Goal: Task Accomplishment & Management: Use online tool/utility

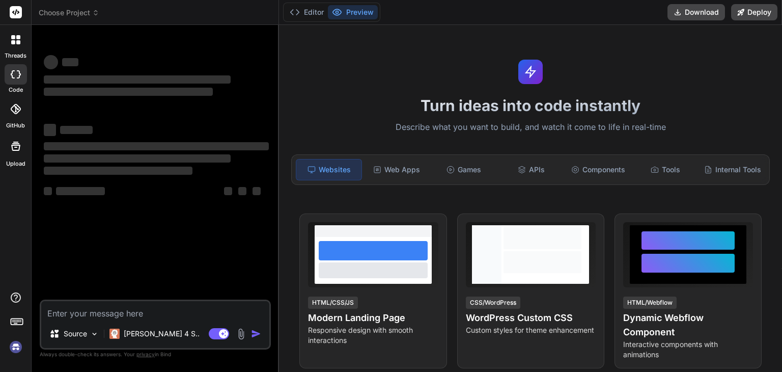
click at [106, 309] on textarea at bounding box center [155, 310] width 228 height 18
type textarea "x"
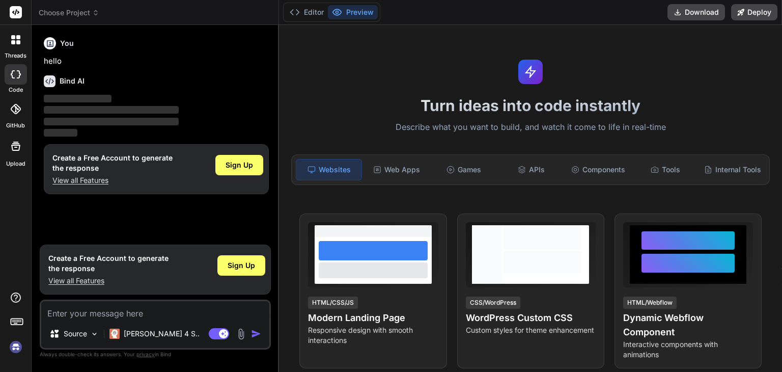
type textarea "<!DOCTYPE html> <html lang="en"> <head> <meta charset="UTF-8"> <meta name="view…"
type textarea "x"
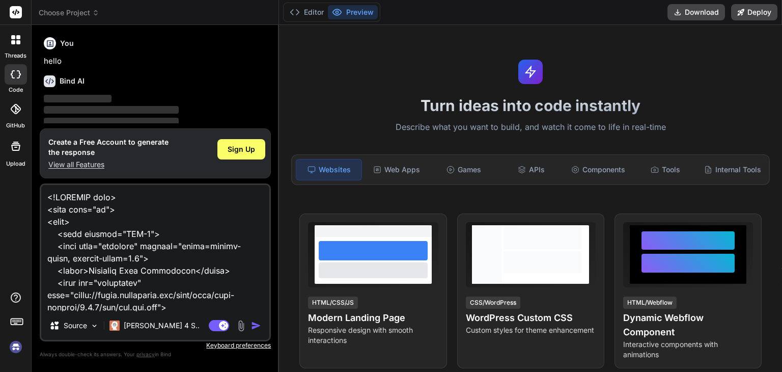
scroll to position [13314, 0]
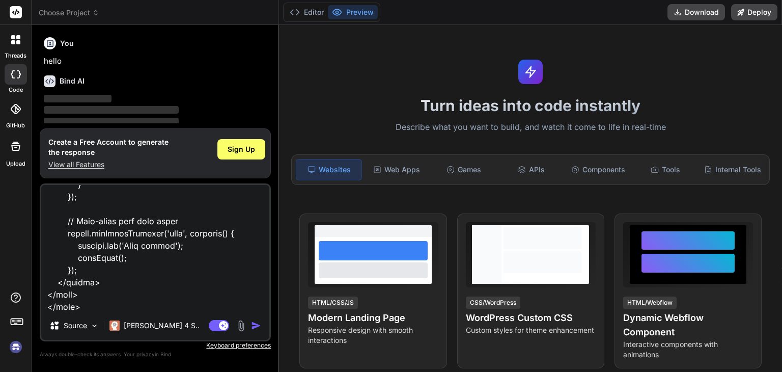
type textarea "<!DOCTYPE html> <html lang="en"> <head> <meta charset="UTF-8"> <meta name="view…"
type textarea "x"
type textarea "<!DOCTYPE html> <html lang="en"> <head> <meta charset="UTF-8"> <meta name="view…"
type textarea "x"
type textarea "<!DOCTYPE html> <html lang="en"> <head> <meta charset="UTF-8"> <meta name="view…"
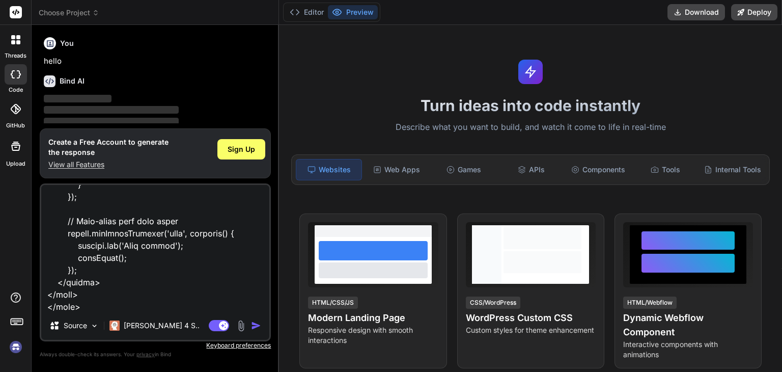
type textarea "x"
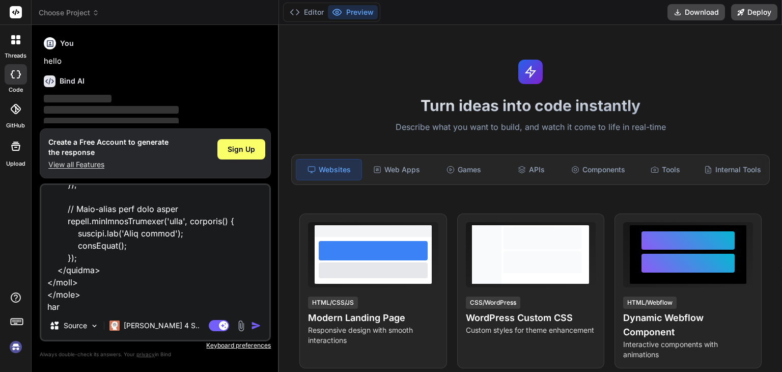
type textarea "<!DOCTYPE html> <html lang="en"> <head> <meta charset="UTF-8"> <meta name="view…"
type textarea "x"
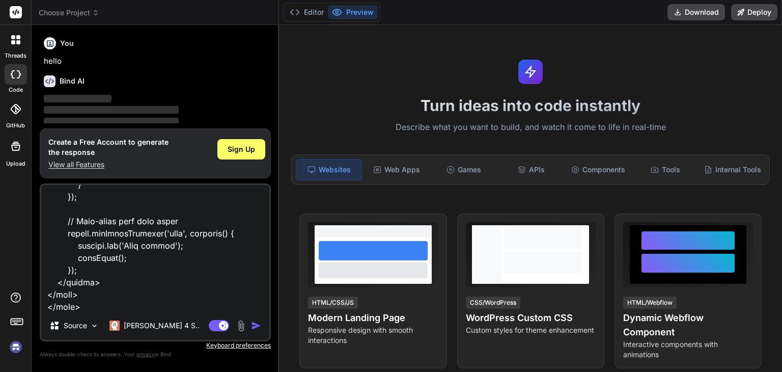
type textarea "<!DOCTYPE html> <html lang="en"> <head> <meta charset="UTF-8"> <meta name="view…"
type textarea "x"
type textarea "<!DOCTYPE html> <html lang="en"> <head> <meta charset="UTF-8"> <meta name="view…"
type textarea "x"
type textarea "<!DOCTYPE html> <html lang="en"> <head> <meta charset="UTF-8"> <meta name="view…"
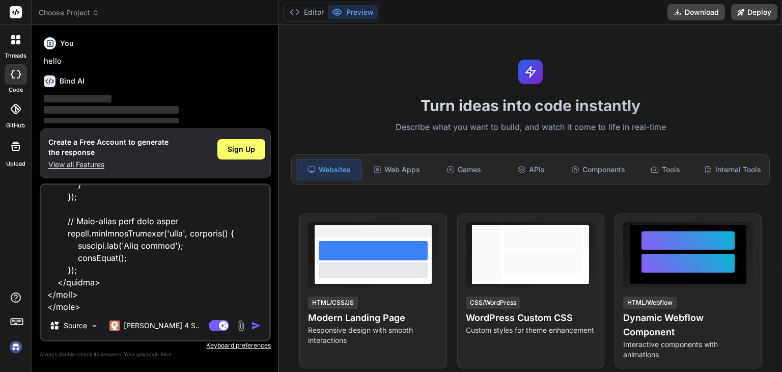
type textarea "x"
type textarea "<!DOCTYPE html> <html lang="en"> <head> <meta charset="UTF-8"> <meta name="view…"
type textarea "x"
type textarea "<!DOCTYPE html> <html lang="en"> <head> <meta charset="UTF-8"> <meta name="view…"
type textarea "x"
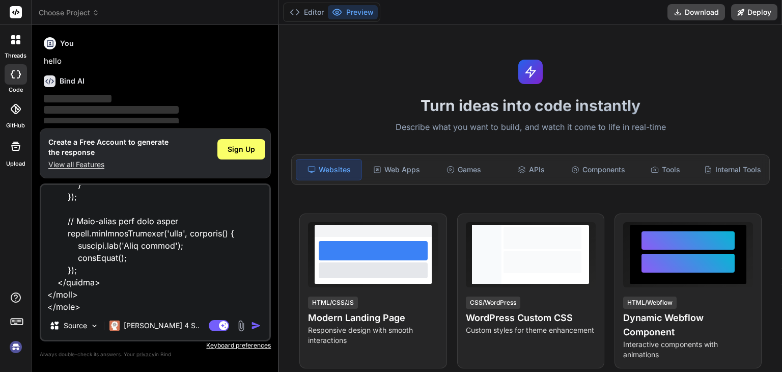
type textarea "<!DOCTYPE html> <html lang="en"> <head> <meta charset="UTF-8"> <meta name="view…"
type textarea "x"
type textarea "<!DOCTYPE html> <html lang="en"> <head> <meta charset="UTF-8"> <meta name="view…"
type textarea "x"
type textarea "<!DOCTYPE html> <html lang="en"> <head> <meta charset="UTF-8"> <meta name="view…"
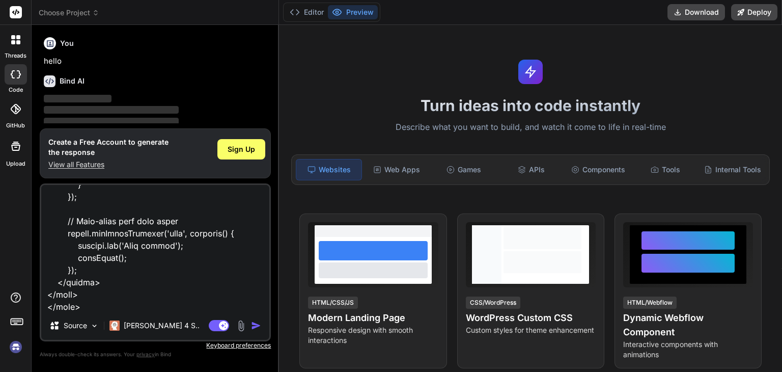
type textarea "x"
type textarea "<!DOCTYPE html> <html lang="en"> <head> <meta charset="UTF-8"> <meta name="view…"
type textarea "x"
type textarea "<!DOCTYPE html> <html lang="en"> <head> <meta charset="UTF-8"> <meta name="view…"
type textarea "x"
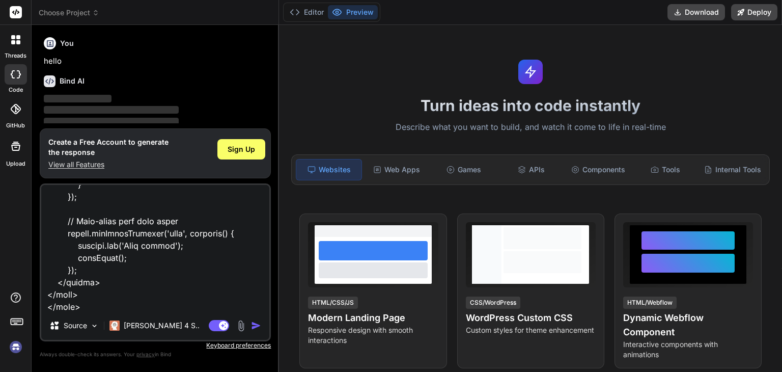
type textarea "<!DOCTYPE html> <html lang="en"> <head> <meta charset="UTF-8"> <meta name="view…"
type textarea "x"
type textarea "<!DOCTYPE html> <html lang="en"> <head> <meta charset="UTF-8"> <meta name="view…"
type textarea "x"
type textarea "<!DOCTYPE html> <html lang="en"> <head> <meta charset="UTF-8"> <meta name="view…"
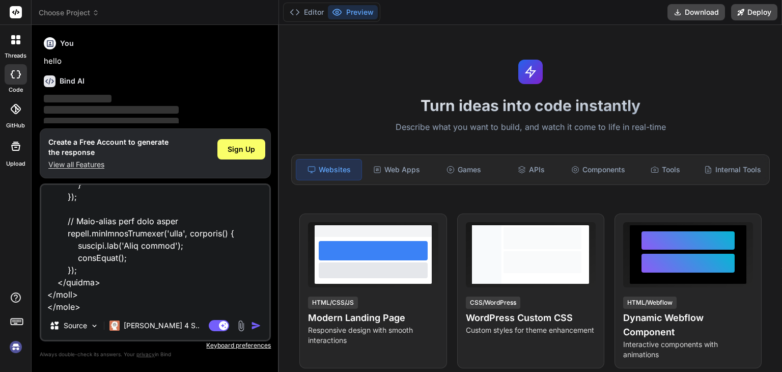
type textarea "x"
type textarea "<!DOCTYPE html> <html lang="en"> <head> <meta charset="UTF-8"> <meta name="view…"
type textarea "x"
type textarea "<!DOCTYPE html> <html lang="en"> <head> <meta charset="UTF-8"> <meta name="view…"
type textarea "x"
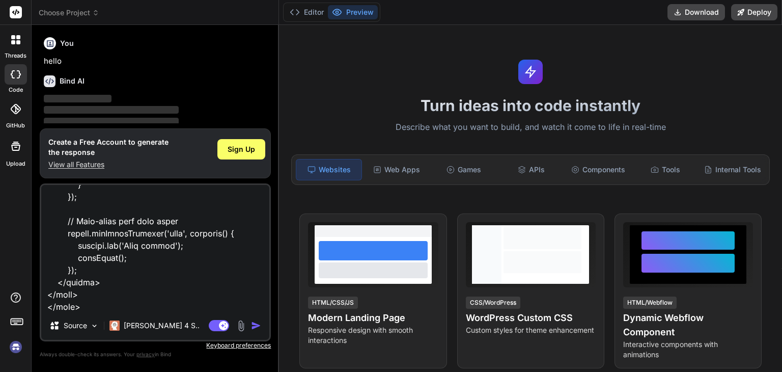
type textarea "<!DOCTYPE html> <html lang="en"> <head> <meta charset="UTF-8"> <meta name="view…"
type textarea "x"
type textarea "<!DOCTYPE html> <html lang="en"> <head> <meta charset="UTF-8"> <meta name="view…"
type textarea "x"
type textarea "<!DOCTYPE html> <html lang="en"> <head> <meta charset="UTF-8"> <meta name="view…"
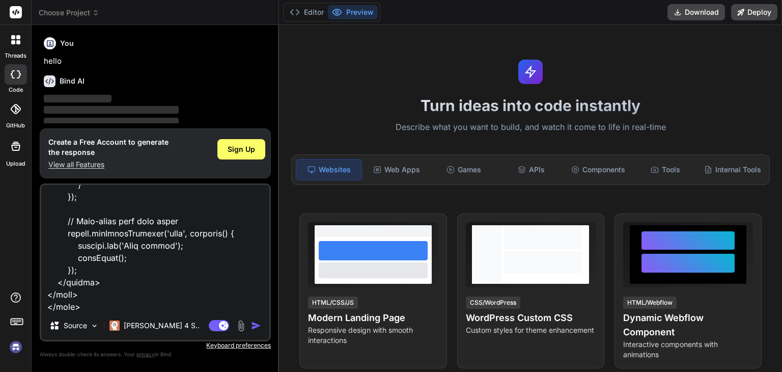
type textarea "x"
type textarea "<!DOCTYPE html> <html lang="en"> <head> <meta charset="UTF-8"> <meta name="view…"
type textarea "x"
type textarea "<!DOCTYPE html> <html lang="en"> <head> <meta charset="UTF-8"> <meta name="view…"
type textarea "x"
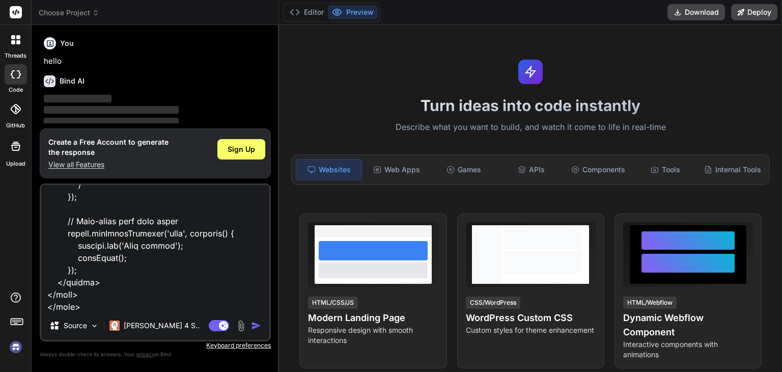
type textarea "<!DOCTYPE html> <html lang="en"> <head> <meta charset="UTF-8"> <meta name="view…"
type textarea "x"
type textarea "<!DOCTYPE html> <html lang="en"> <head> <meta charset="UTF-8"> <meta name="view…"
type textarea "x"
type textarea "<!DOCTYPE html> <html lang="en"> <head> <meta charset="UTF-8"> <meta name="view…"
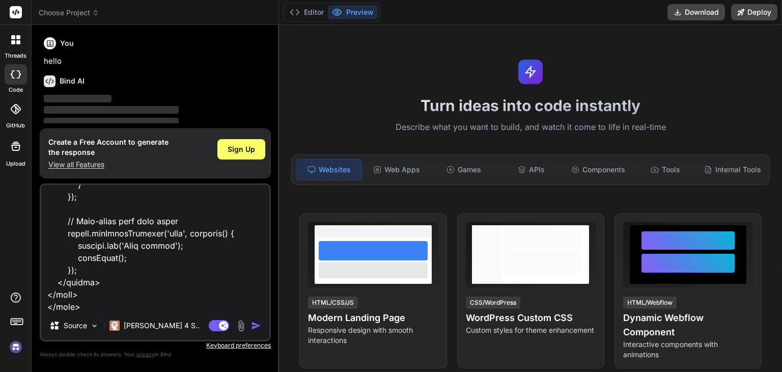
type textarea "x"
type textarea "<!DOCTYPE html> <html lang="en"> <head> <meta charset="UTF-8"> <meta name="view…"
type textarea "x"
type textarea "<!DOCTYPE html> <html lang="en"> <head> <meta charset="UTF-8"> <meta name="view…"
type textarea "x"
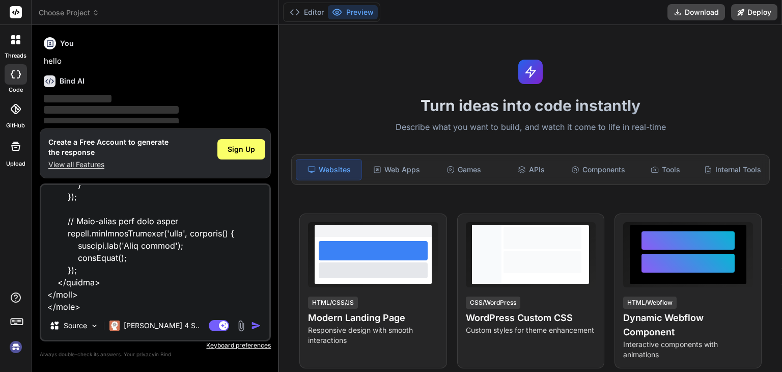
type textarea "<!DOCTYPE html> <html lang="en"> <head> <meta charset="UTF-8"> <meta name="view…"
type textarea "x"
type textarea "<!DOCTYPE html> <html lang="en"> <head> <meta charset="UTF-8"> <meta name="view…"
type textarea "x"
type textarea "<!DOCTYPE html> <html lang="en"> <head> <meta charset="UTF-8"> <meta name="view…"
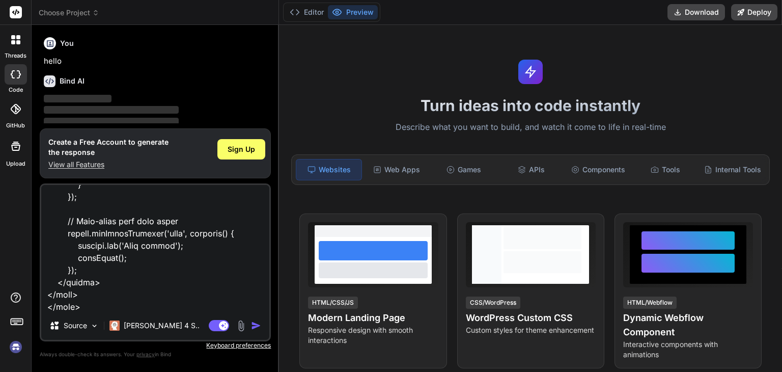
type textarea "x"
type textarea "<!DOCTYPE html> <html lang="en"> <head> <meta charset="UTF-8"> <meta name="view…"
type textarea "x"
type textarea "<!DOCTYPE html> <html lang="en"> <head> <meta charset="UTF-8"> <meta name="view…"
type textarea "x"
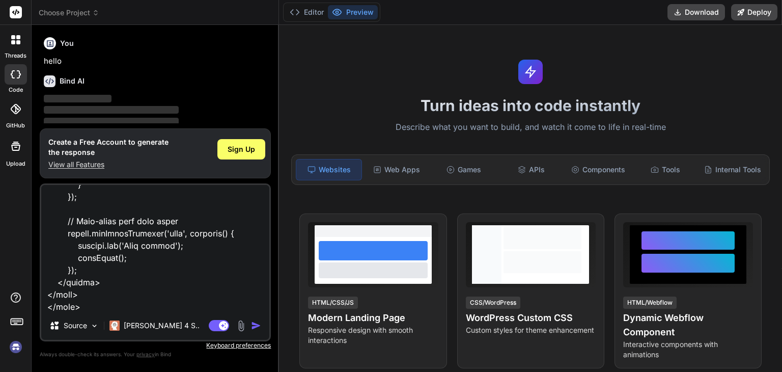
type textarea "<!DOCTYPE html> <html lang="en"> <head> <meta charset="UTF-8"> <meta name="view…"
type textarea "x"
type textarea "<!DOCTYPE html> <html lang="en"> <head> <meta charset="UTF-8"> <meta name="view…"
type textarea "x"
type textarea "<!DOCTYPE html> <html lang="en"> <head> <meta charset="UTF-8"> <meta name="view…"
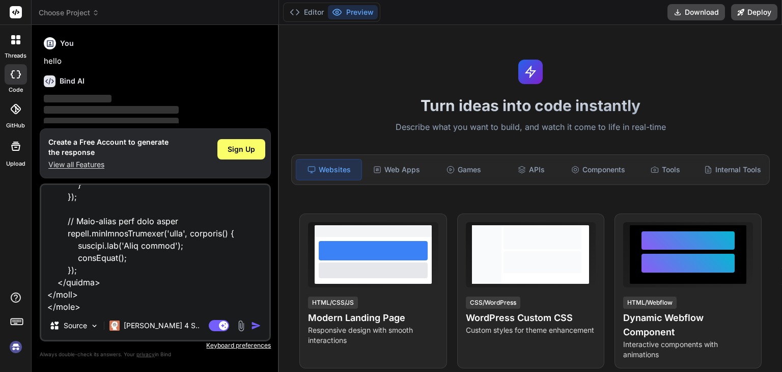
type textarea "x"
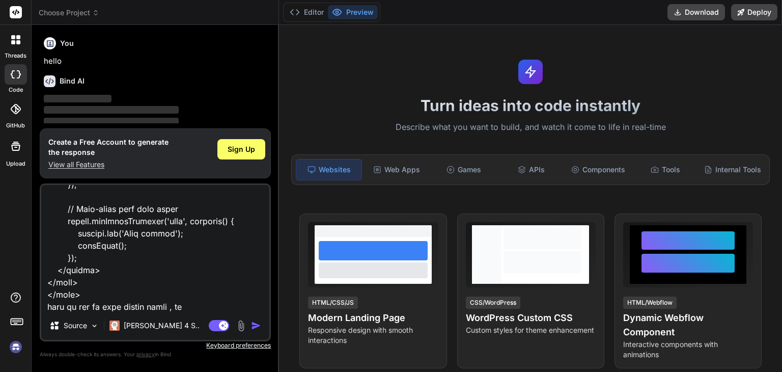
type textarea "<!DOCTYPE html> <html lang="en"> <head> <meta charset="UTF-8"> <meta name="view…"
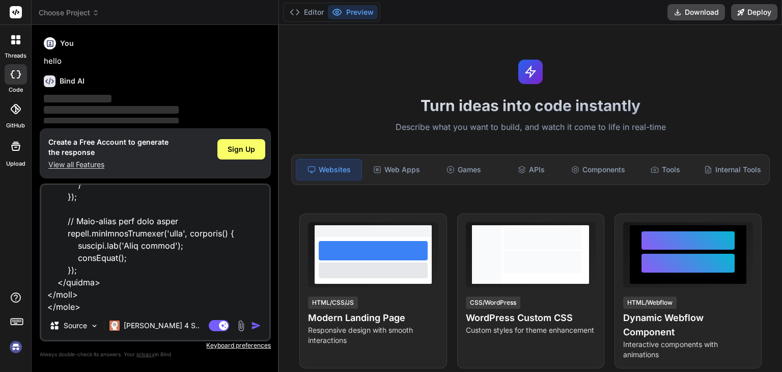
type textarea "x"
type textarea "<!DOCTYPE html> <html lang="en"> <head> <meta charset="UTF-8"> <meta name="view…"
type textarea "x"
type textarea "<!DOCTYPE html> <html lang="en"> <head> <meta charset="UTF-8"> <meta name="view…"
type textarea "x"
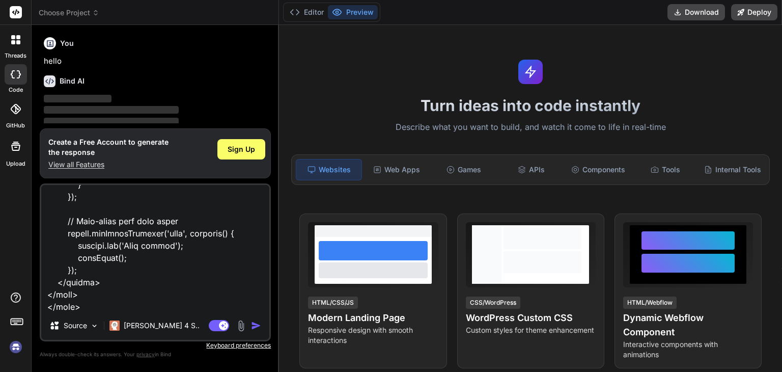
type textarea "<!DOCTYPE html> <html lang="en"> <head> <meta charset="UTF-8"> <meta name="view…"
type textarea "x"
type textarea "<!DOCTYPE html> <html lang="en"> <head> <meta charset="UTF-8"> <meta name="view…"
type textarea "x"
type textarea "<!DOCTYPE html> <html lang="en"> <head> <meta charset="UTF-8"> <meta name="view…"
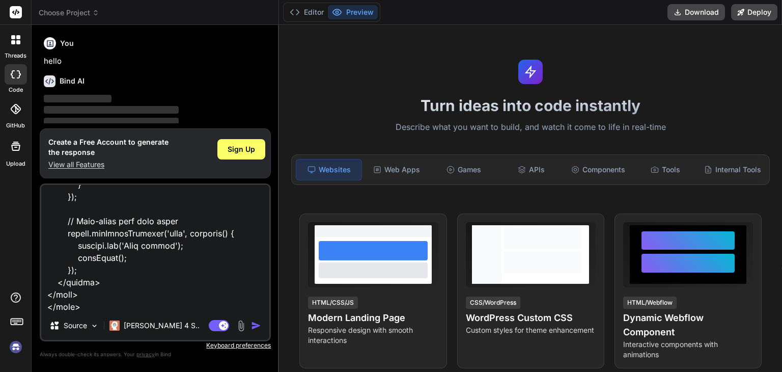
type textarea "x"
type textarea "<!DOCTYPE html> <html lang="en"> <head> <meta charset="UTF-8"> <meta name="view…"
type textarea "x"
type textarea "<!DOCTYPE html> <html lang="en"> <head> <meta charset="UTF-8"> <meta name="view…"
type textarea "x"
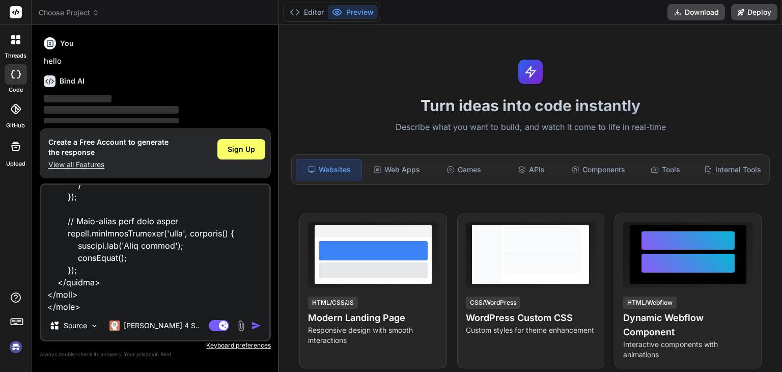
type textarea "<!DOCTYPE html> <html lang="en"> <head> <meta charset="UTF-8"> <meta name="view…"
type textarea "x"
type textarea "<!DOCTYPE html> <html lang="en"> <head> <meta charset="UTF-8"> <meta name="view…"
type textarea "x"
type textarea "<!DOCTYPE html> <html lang="en"> <head> <meta charset="UTF-8"> <meta name="view…"
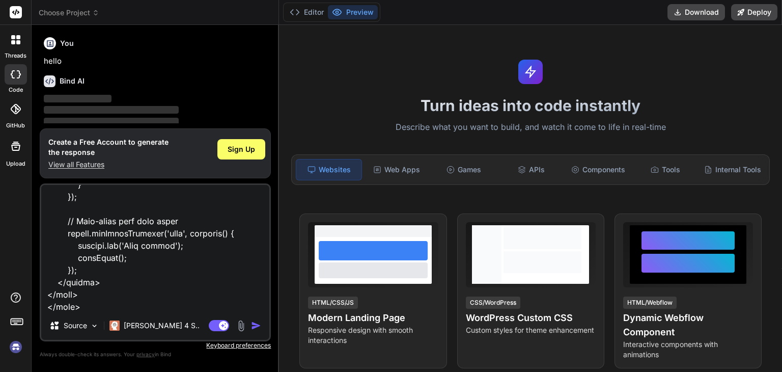
type textarea "x"
type textarea "<!DOCTYPE html> <html lang="en"> <head> <meta charset="UTF-8"> <meta name="view…"
type textarea "x"
type textarea "<!DOCTYPE html> <html lang="en"> <head> <meta charset="UTF-8"> <meta name="view…"
type textarea "x"
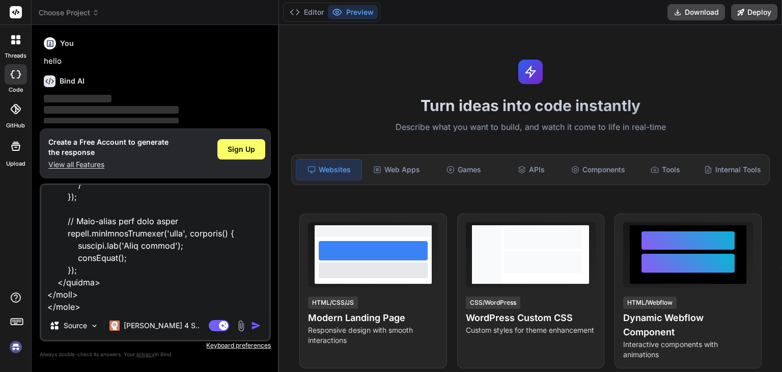
type textarea "<!DOCTYPE html> <html lang="en"> <head> <meta charset="UTF-8"> <meta name="view…"
type textarea "x"
type textarea "<!DOCTYPE html> <html lang="en"> <head> <meta charset="UTF-8"> <meta name="view…"
type textarea "x"
type textarea "<!DOCTYPE html> <html lang="en"> <head> <meta charset="UTF-8"> <meta name="view…"
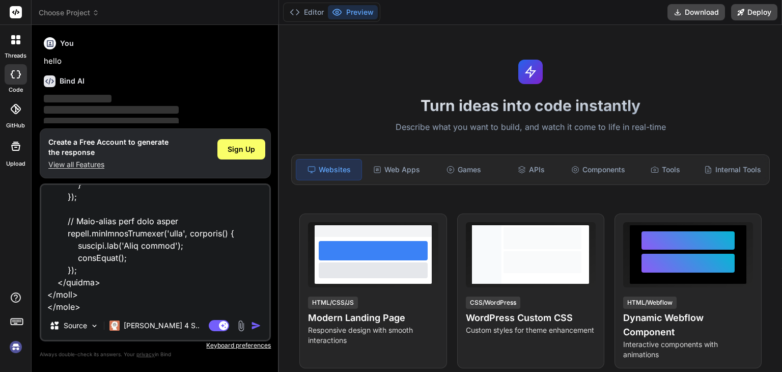
type textarea "x"
type textarea "<!DOCTYPE html> <html lang="en"> <head> <meta charset="UTF-8"> <meta name="view…"
type textarea "x"
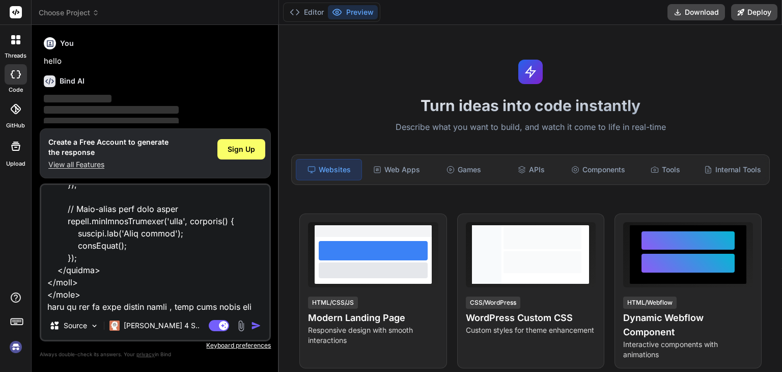
type textarea "<!DOCTYPE html> <html lang="en"> <head> <meta charset="UTF-8"> <meta name="view…"
type textarea "x"
type textarea "<!DOCTYPE html> <html lang="en"> <head> <meta charset="UTF-8"> <meta name="view…"
type textarea "x"
type textarea "<!DOCTYPE html> <html lang="en"> <head> <meta charset="UTF-8"> <meta name="view…"
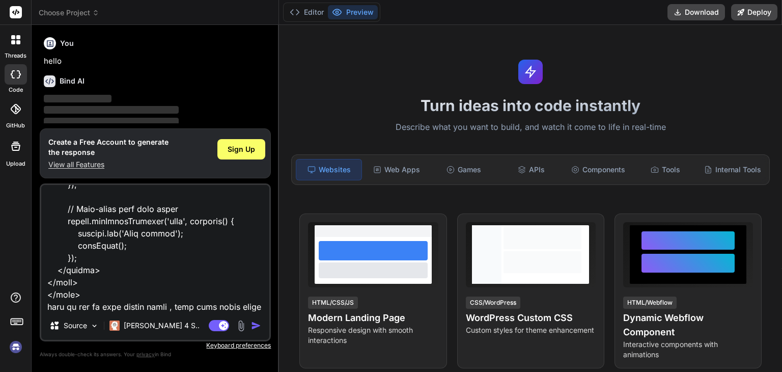
type textarea "x"
type textarea "<!DOCTYPE html> <html lang="en"> <head> <meta charset="UTF-8"> <meta name="view…"
type textarea "x"
type textarea "<!DOCTYPE html> <html lang="en"> <head> <meta charset="UTF-8"> <meta name="view…"
type textarea "x"
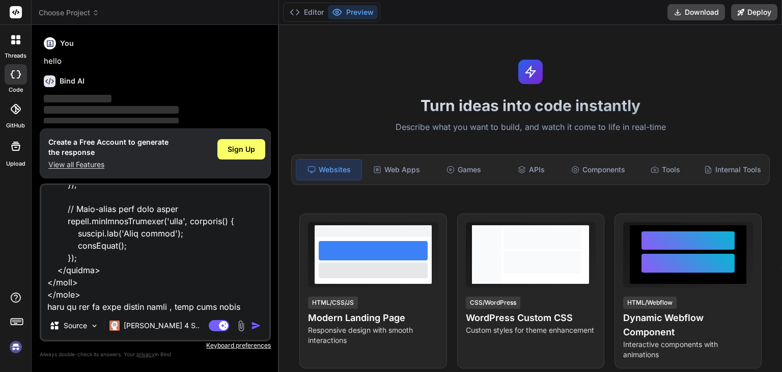
type textarea "<!DOCTYPE html> <html lang="en"> <head> <meta charset="UTF-8"> <meta name="view…"
type textarea "x"
type textarea "<!DOCTYPE html> <html lang="en"> <head> <meta charset="UTF-8"> <meta name="view…"
type textarea "x"
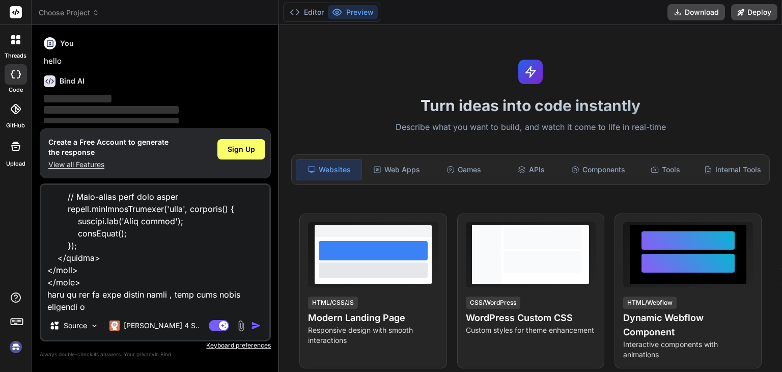
type textarea "<!DOCTYPE html> <html lang="en"> <head> <meta charset="UTF-8"> <meta name="view…"
type textarea "x"
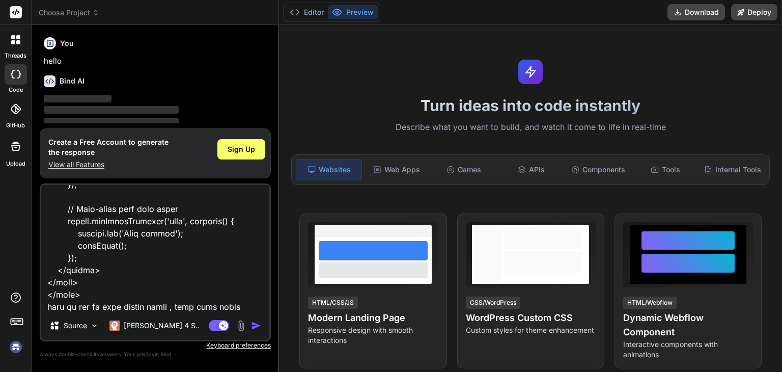
type textarea "<!DOCTYPE html> <html lang="en"> <head> <meta charset="UTF-8"> <meta name="view…"
type textarea "x"
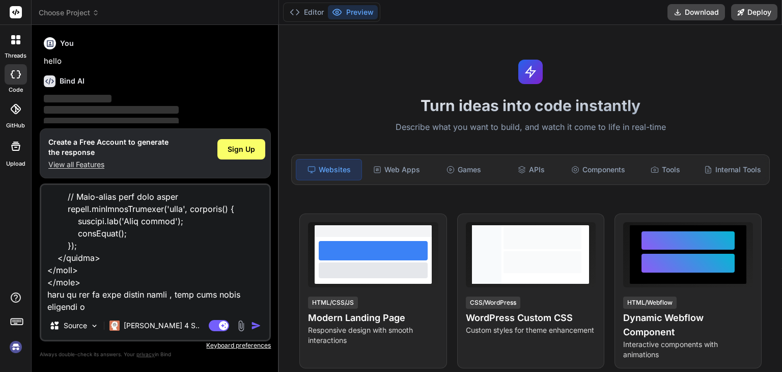
type textarea "<!DOCTYPE html> <html lang="en"> <head> <meta charset="UTF-8"> <meta name="view…"
type textarea "x"
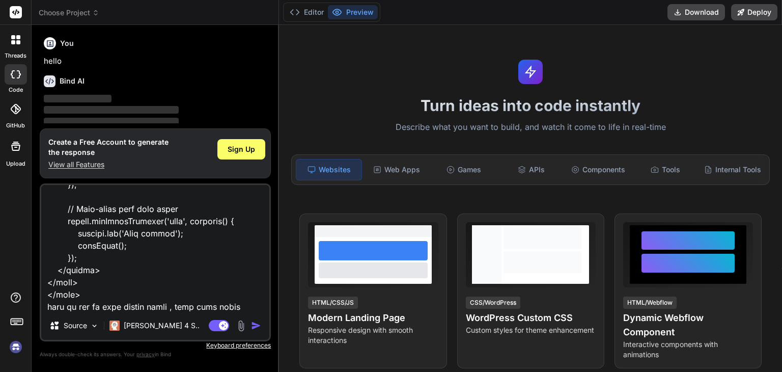
type textarea "<!DOCTYPE html> <html lang="en"> <head> <meta charset="UTF-8"> <meta name="view…"
type textarea "x"
type textarea "<!DOCTYPE html> <html lang="en"> <head> <meta charset="UTF-8"> <meta name="view…"
type textarea "x"
type textarea "<!DOCTYPE html> <html lang="en"> <head> <meta charset="UTF-8"> <meta name="view…"
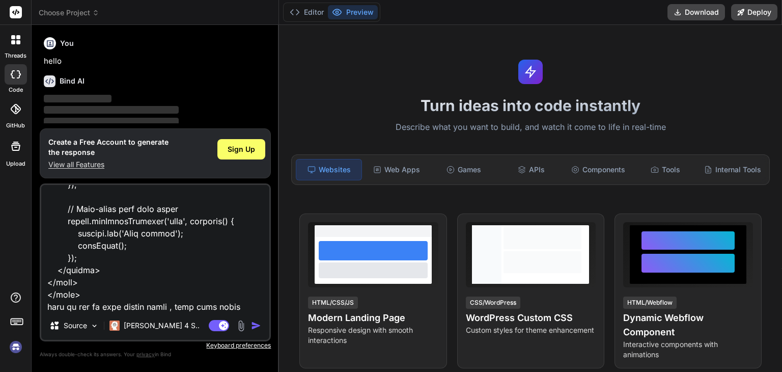
type textarea "x"
type textarea "<!DOCTYPE html> <html lang="en"> <head> <meta charset="UTF-8"> <meta name="view…"
type textarea "x"
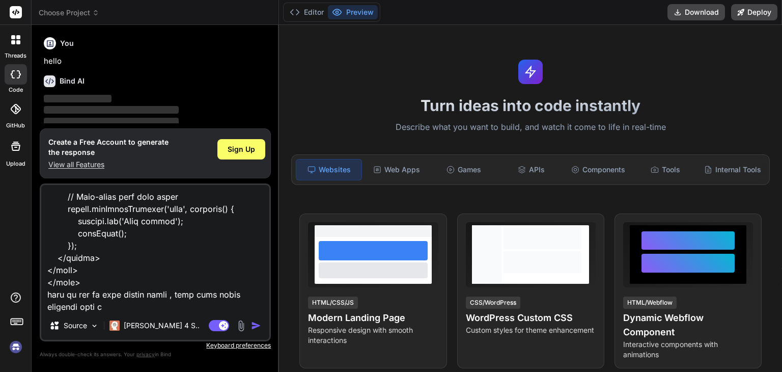
type textarea "<!DOCTYPE html> <html lang="en"> <head> <meta charset="UTF-8"> <meta name="view…"
type textarea "x"
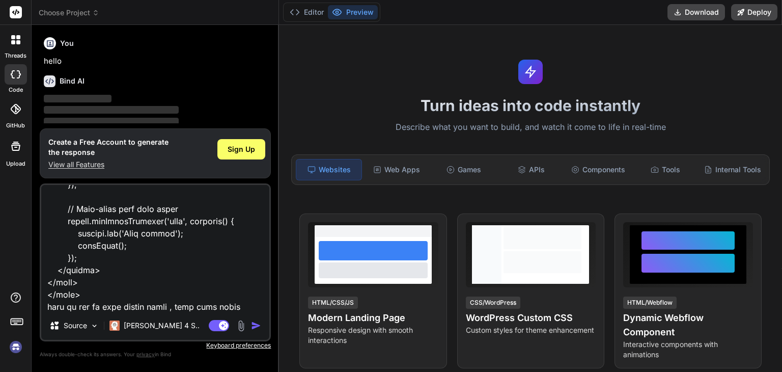
type textarea "<!DOCTYPE html> <html lang="en"> <head> <meta charset="UTF-8"> <meta name="view…"
type textarea "x"
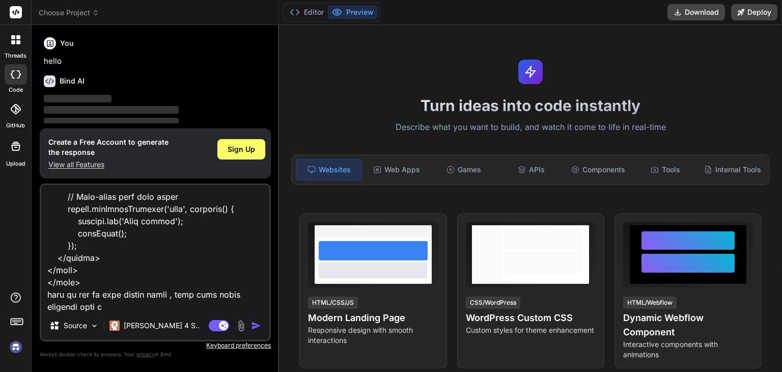
type textarea "<!DOCTYPE html> <html lang="en"> <head> <meta charset="UTF-8"> <meta name="view…"
type textarea "x"
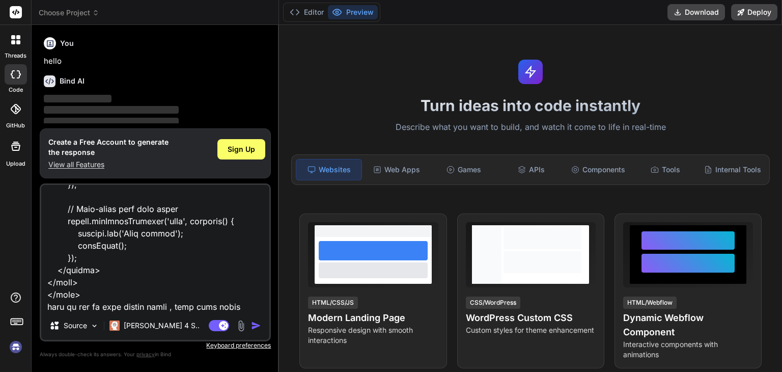
type textarea "<!DOCTYPE html> <html lang="en"> <head> <meta charset="UTF-8"> <meta name="view…"
type textarea "x"
type textarea "<!DOCTYPE html> <html lang="en"> <head> <meta charset="UTF-8"> <meta name="view…"
type textarea "x"
type textarea "<!DOCTYPE html> <html lang="en"> <head> <meta charset="UTF-8"> <meta name="view…"
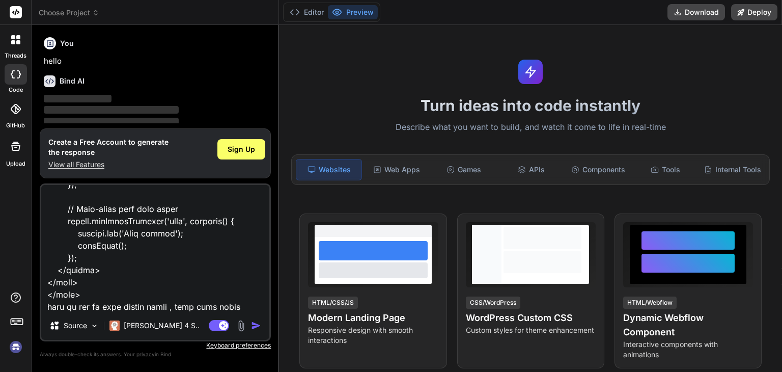
type textarea "x"
type textarea "<!DOCTYPE html> <html lang="en"> <head> <meta charset="UTF-8"> <meta name="view…"
type textarea "x"
type textarea "<!DOCTYPE html> <html lang="en"> <head> <meta charset="UTF-8"> <meta name="view…"
type textarea "x"
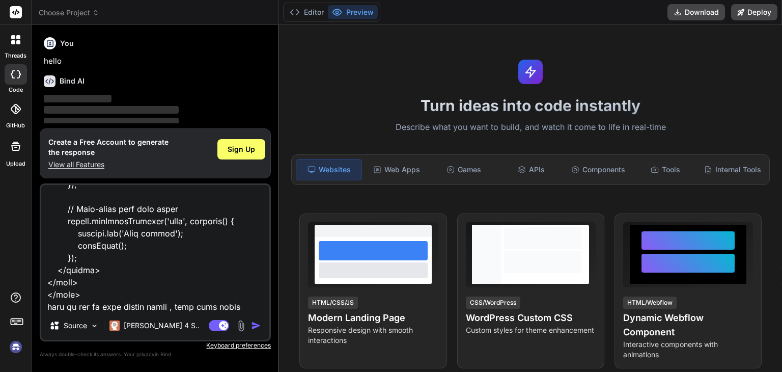
type textarea "<!DOCTYPE html> <html lang="en"> <head> <meta charset="UTF-8"> <meta name="view…"
type textarea "x"
type textarea "<!DOCTYPE html> <html lang="en"> <head> <meta charset="UTF-8"> <meta name="view…"
type textarea "x"
type textarea "<!DOCTYPE html> <html lang="en"> <head> <meta charset="UTF-8"> <meta name="view…"
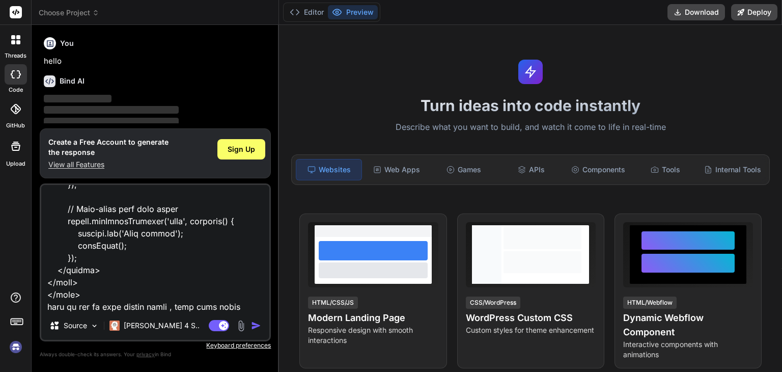
type textarea "x"
type textarea "<!DOCTYPE html> <html lang="en"> <head> <meta charset="UTF-8"> <meta name="view…"
type textarea "x"
type textarea "<!DOCTYPE html> <html lang="en"> <head> <meta charset="UTF-8"> <meta name="view…"
type textarea "x"
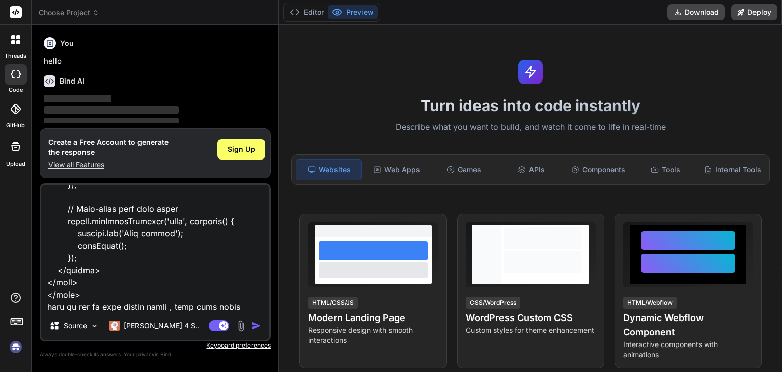
type textarea "<!DOCTYPE html> <html lang="en"> <head> <meta charset="UTF-8"> <meta name="view…"
type textarea "x"
type textarea "<!DOCTYPE html> <html lang="en"> <head> <meta charset="UTF-8"> <meta name="view…"
type textarea "x"
type textarea "<!DOCTYPE html> <html lang="en"> <head> <meta charset="UTF-8"> <meta name="view…"
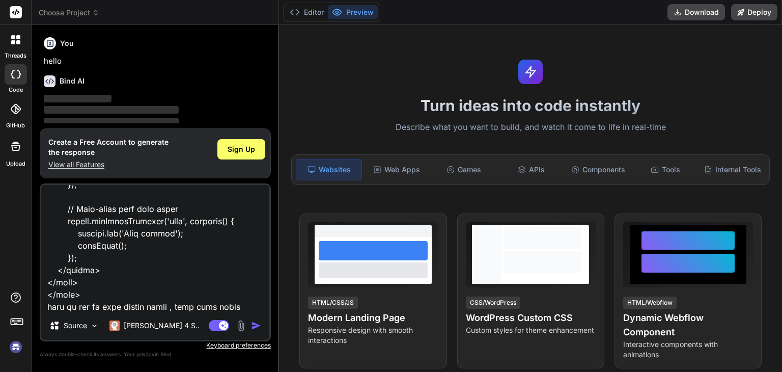
type textarea "x"
type textarea "<!DOCTYPE html> <html lang="en"> <head> <meta charset="UTF-8"> <meta name="view…"
type textarea "x"
type textarea "<!DOCTYPE html> <html lang="en"> <head> <meta charset="UTF-8"> <meta name="view…"
type textarea "x"
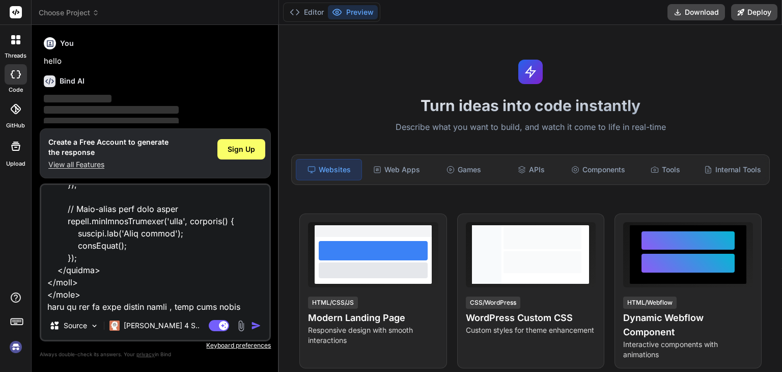
type textarea "<!DOCTYPE html> <html lang="en"> <head> <meta charset="UTF-8"> <meta name="view…"
type textarea "x"
type textarea "<!DOCTYPE html> <html lang="en"> <head> <meta charset="UTF-8"> <meta name="view…"
type textarea "x"
type textarea "<!DOCTYPE html> <html lang="en"> <head> <meta charset="UTF-8"> <meta name="view…"
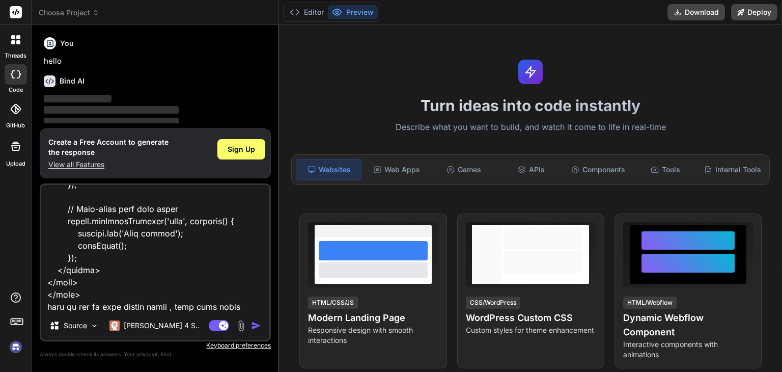
type textarea "x"
type textarea "<!DOCTYPE html> <html lang="en"> <head> <meta charset="UTF-8"> <meta name="view…"
type textarea "x"
type textarea "<!DOCTYPE html> <html lang="en"> <head> <meta charset="UTF-8"> <meta name="view…"
type textarea "x"
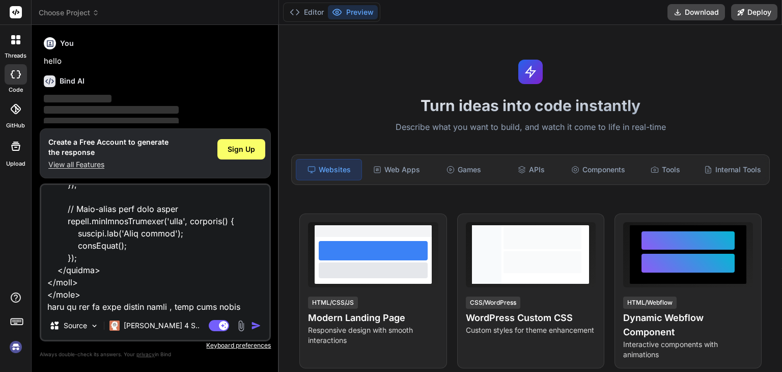
type textarea "<!DOCTYPE html> <html lang="en"> <head> <meta charset="UTF-8"> <meta name="view…"
type textarea "x"
type textarea "<!DOCTYPE html> <html lang="en"> <head> <meta charset="UTF-8"> <meta name="view…"
type textarea "x"
type textarea "<!DOCTYPE html> <html lang="en"> <head> <meta charset="UTF-8"> <meta name="view…"
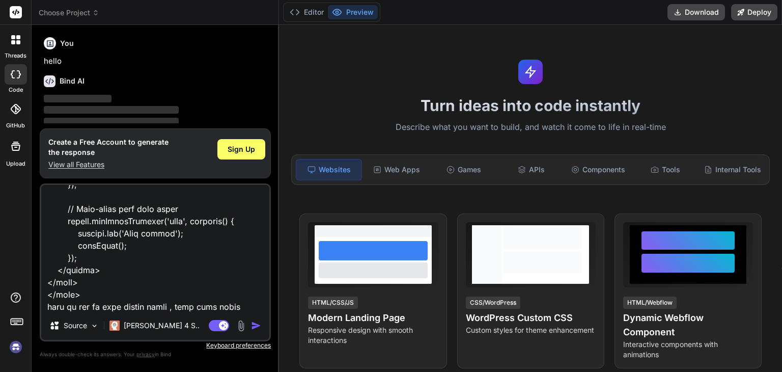
type textarea "x"
type textarea "<!DOCTYPE html> <html lang="en"> <head> <meta charset="UTF-8"> <meta name="view…"
type textarea "x"
type textarea "<!DOCTYPE html> <html lang="en"> <head> <meta charset="UTF-8"> <meta name="view…"
type textarea "x"
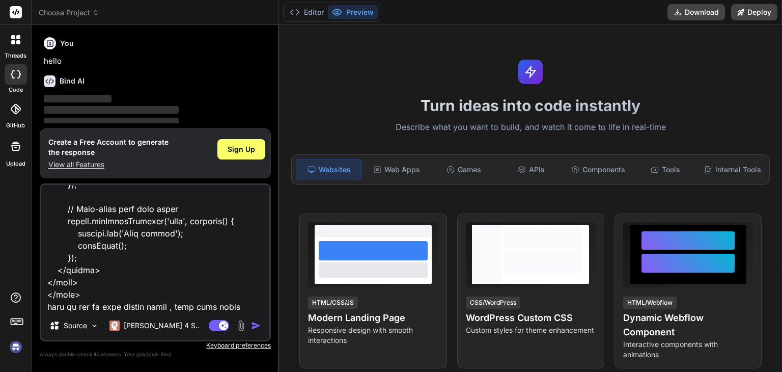
type textarea "<!DOCTYPE html> <html lang="en"> <head> <meta charset="UTF-8"> <meta name="view…"
type textarea "x"
type textarea "<!DOCTYPE html> <html lang="en"> <head> <meta charset="UTF-8"> <meta name="view…"
type textarea "x"
type textarea "<!DOCTYPE html> <html lang="en"> <head> <meta charset="UTF-8"> <meta name="view…"
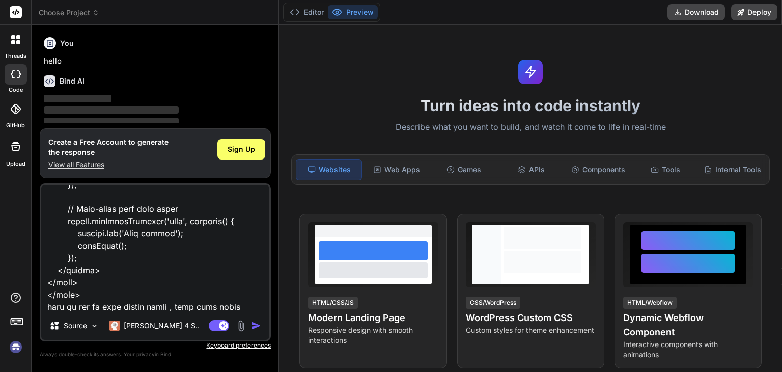
scroll to position [13339, 0]
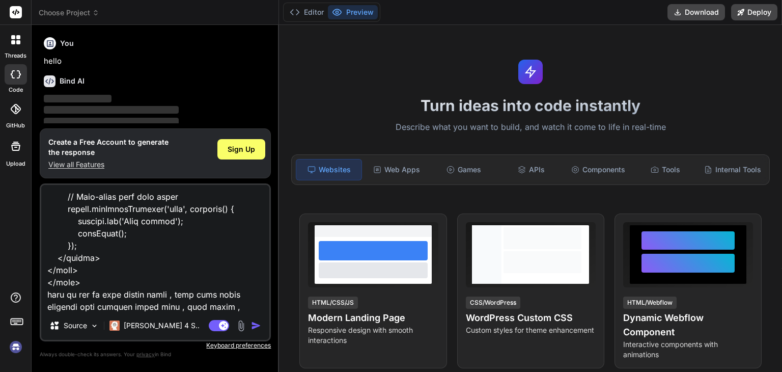
click at [257, 323] on img "button" at bounding box center [256, 325] width 10 height 10
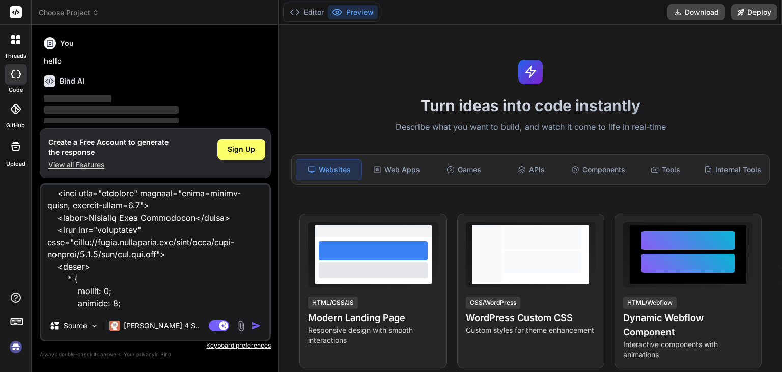
scroll to position [0, 0]
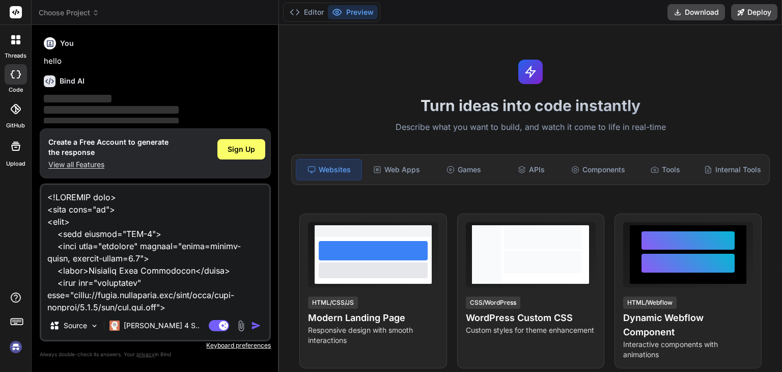
drag, startPoint x: 226, startPoint y: 306, endPoint x: 26, endPoint y: 172, distance: 241.2
click at [26, 172] on div "threads code GitHub Upload Choose Project Created with Pixso. Bind AI Web Searc…" at bounding box center [391, 186] width 782 height 372
click at [226, 151] on div "Sign Up" at bounding box center [242, 149] width 48 height 20
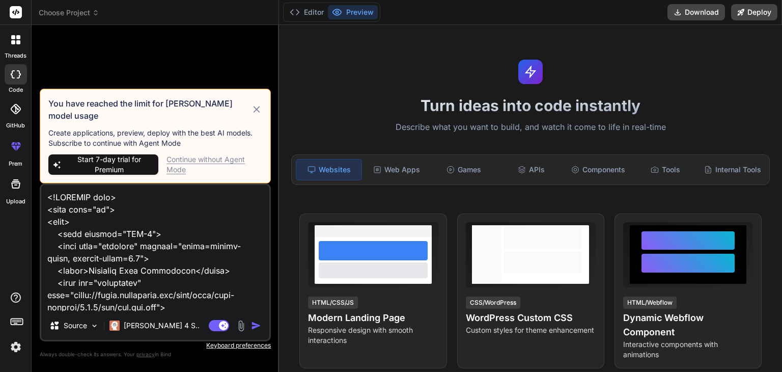
click at [258, 113] on icon at bounding box center [256, 109] width 7 height 7
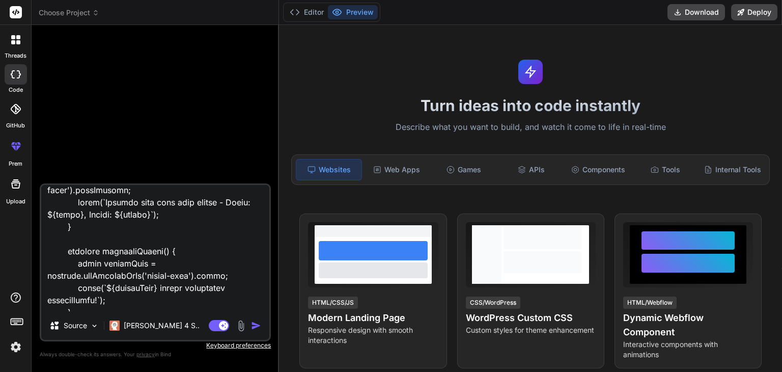
scroll to position [13340, 0]
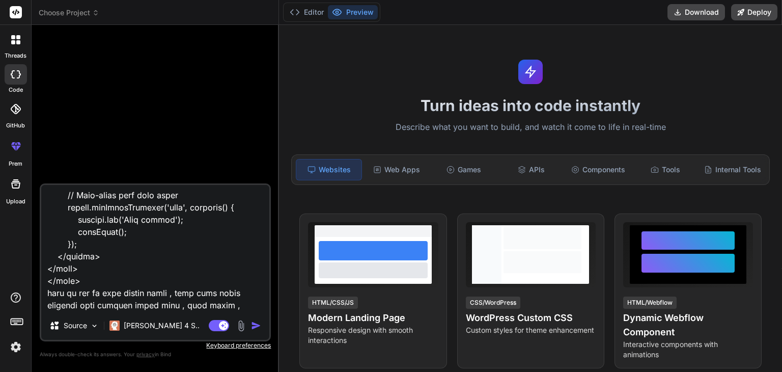
click at [257, 322] on img "button" at bounding box center [256, 325] width 10 height 10
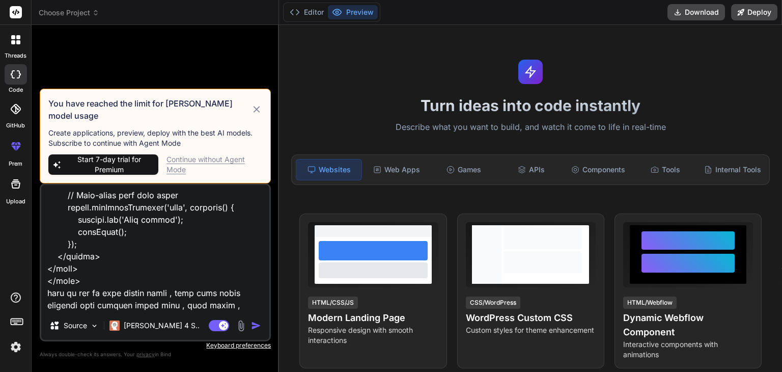
click at [257, 114] on icon at bounding box center [257, 109] width 12 height 12
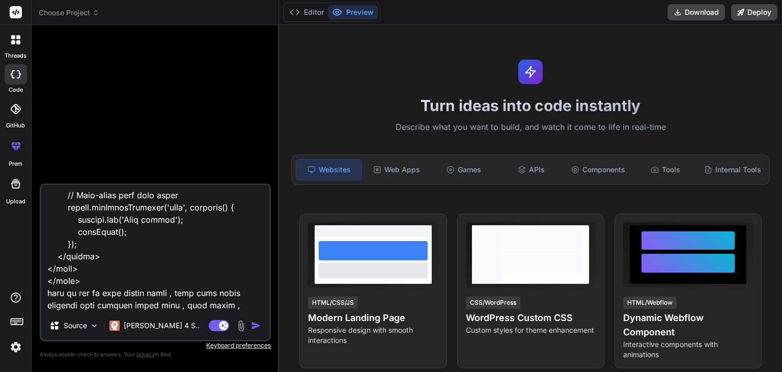
click at [222, 304] on textarea at bounding box center [155, 248] width 228 height 126
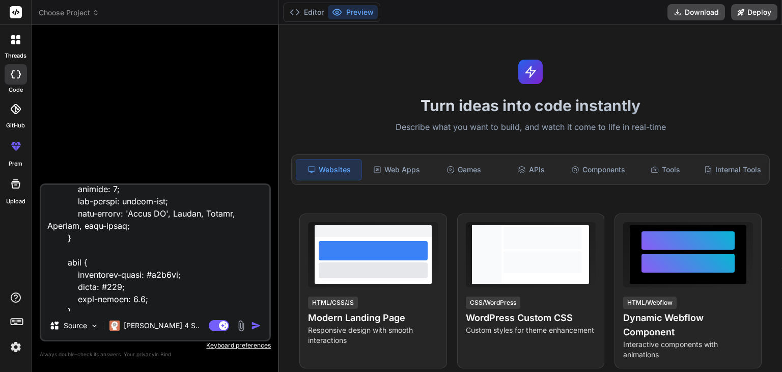
scroll to position [0, 0]
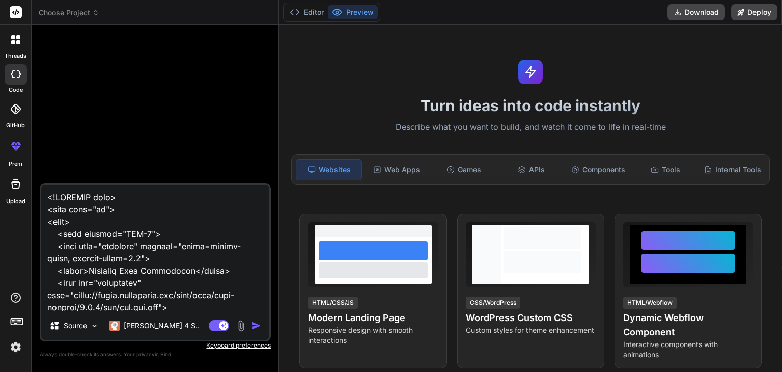
drag, startPoint x: 107, startPoint y: 297, endPoint x: 146, endPoint y: 15, distance: 284.3
click at [146, 15] on div "Choose Project Created with Pixso. Bind AI Web Search Created with Pixso. Code …" at bounding box center [156, 186] width 248 height 372
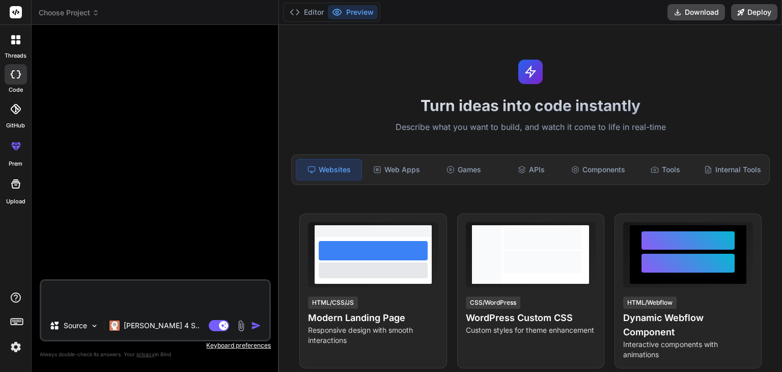
paste textarea "<!DOCTYPE html> <html lang="en"> <head> <meta charset="UTF-8"> <meta name="view…"
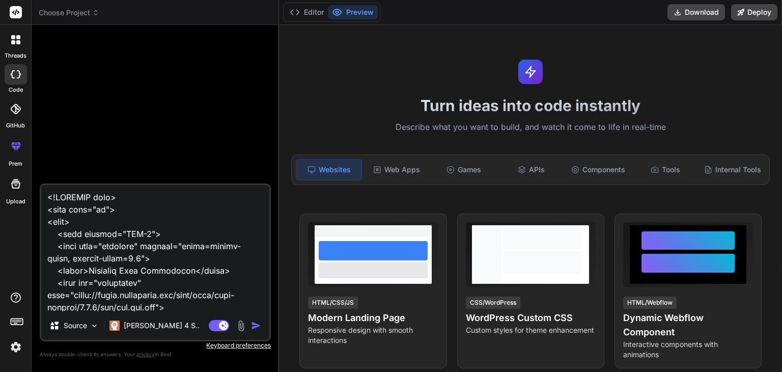
scroll to position [14916, 0]
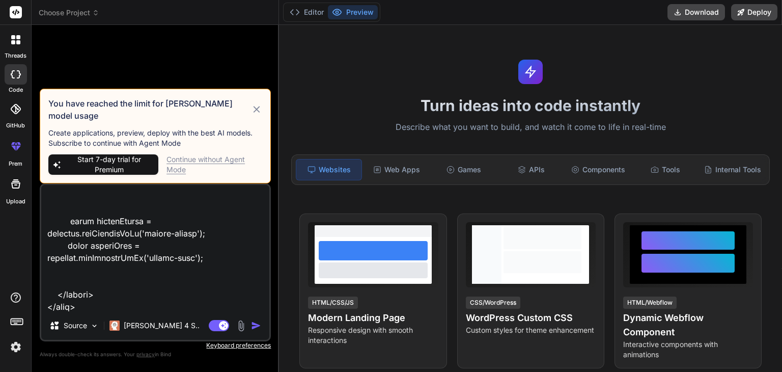
click at [258, 112] on icon at bounding box center [257, 109] width 12 height 12
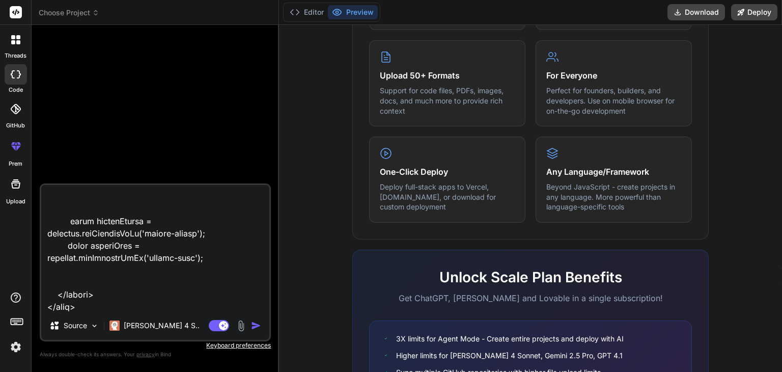
scroll to position [630, 0]
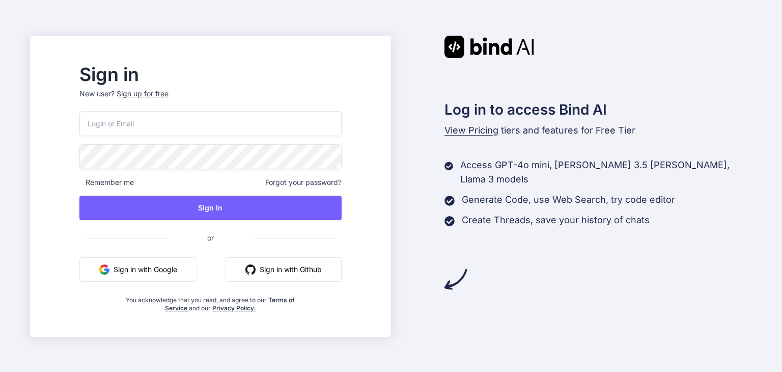
click at [177, 267] on button "Sign in with Google" at bounding box center [138, 269] width 118 height 24
